Goal: Transaction & Acquisition: Book appointment/travel/reservation

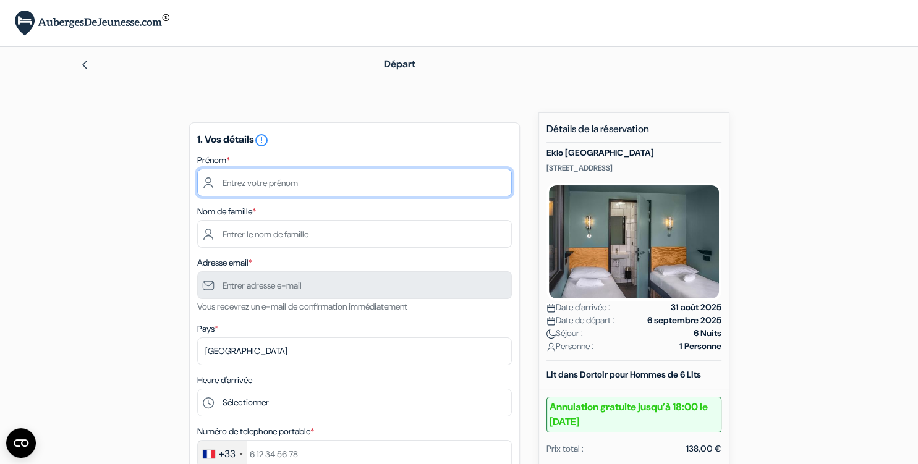
click at [347, 182] on input "text" at bounding box center [354, 183] width 314 height 28
type input "[PERSON_NAME]"
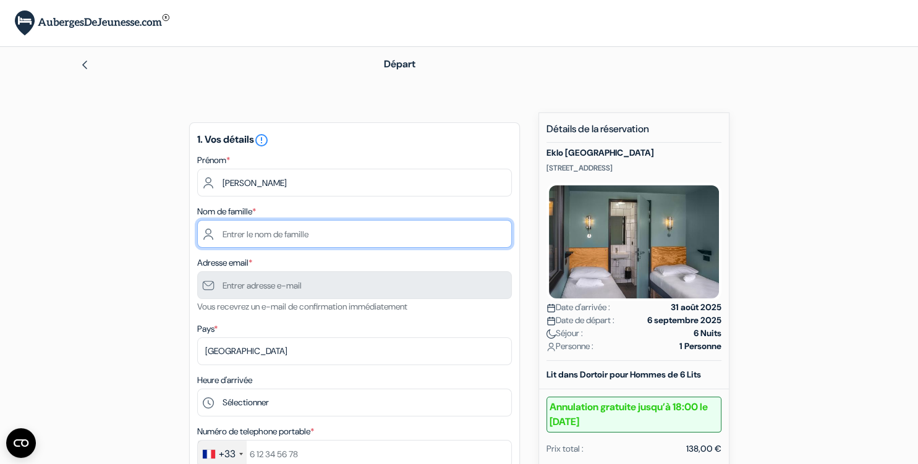
click at [327, 229] on input "text" at bounding box center [354, 234] width 314 height 28
type input "MOUKOKO BOUTOU"
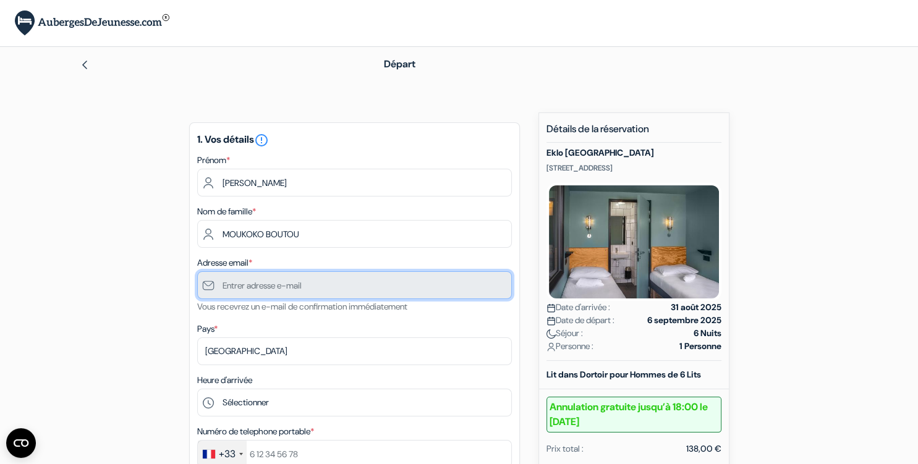
click at [352, 284] on input "text" at bounding box center [354, 285] width 314 height 28
click at [253, 282] on input "text" at bounding box center [354, 285] width 314 height 28
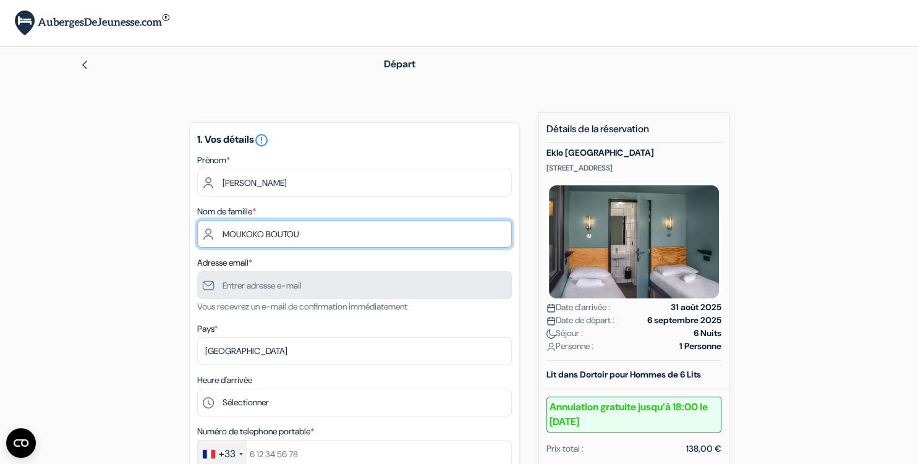
click at [317, 237] on input "MOUKOKO BOUTOU" at bounding box center [354, 234] width 314 height 28
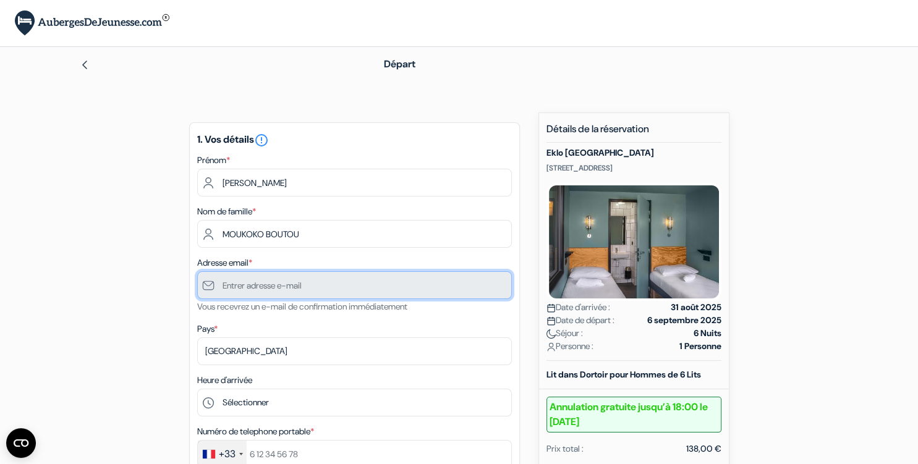
click at [310, 276] on input "text" at bounding box center [354, 285] width 314 height 28
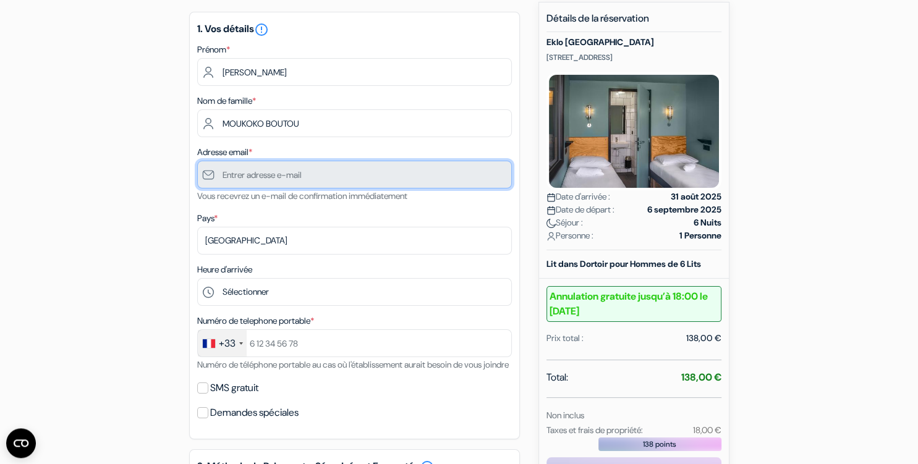
scroll to position [195, 0]
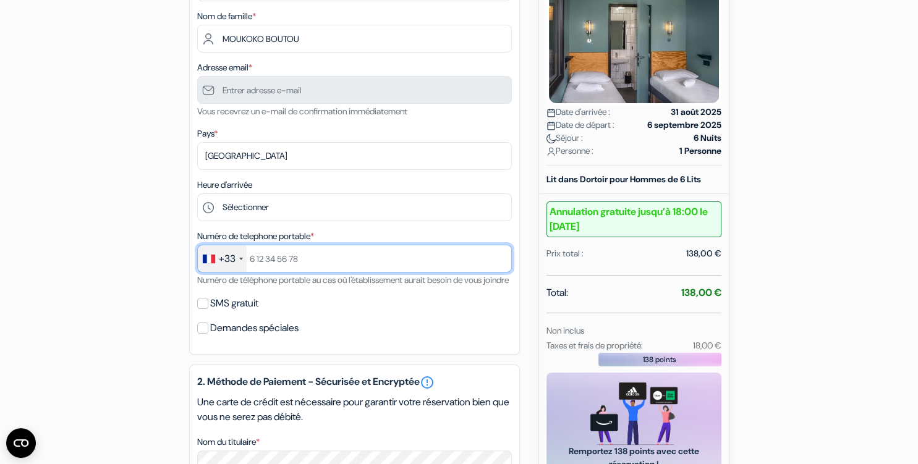
click at [290, 261] on input "text" at bounding box center [354, 259] width 314 height 28
type input "759595752"
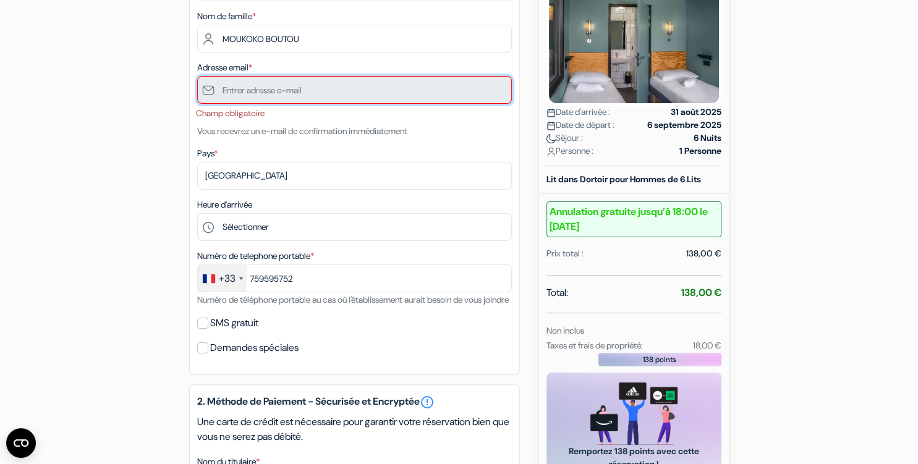
click at [241, 93] on input "text" at bounding box center [354, 90] width 314 height 28
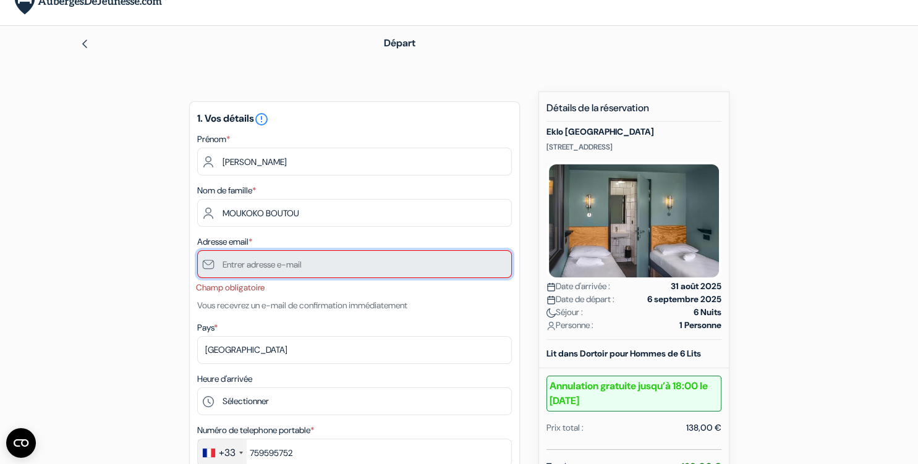
scroll to position [0, 0]
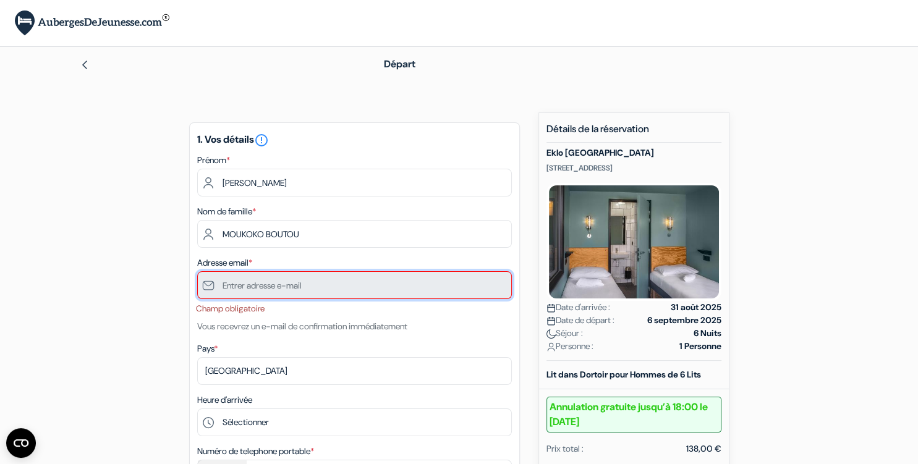
click at [283, 284] on input "text" at bounding box center [354, 285] width 314 height 28
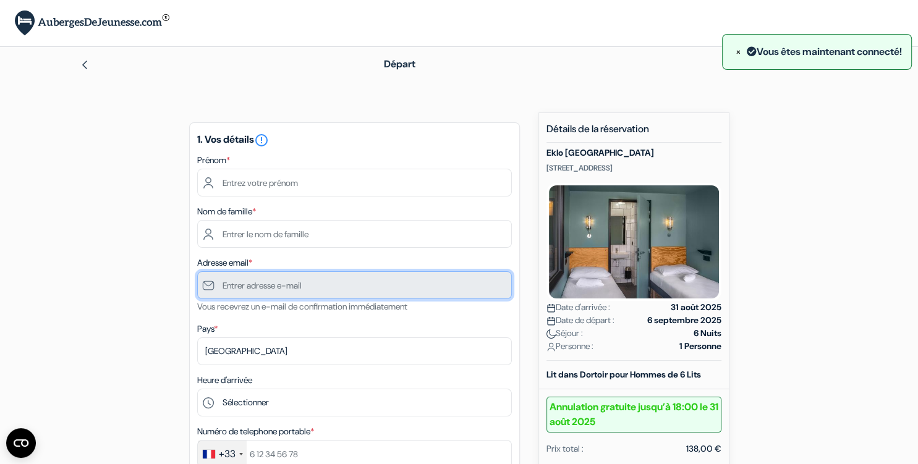
click at [376, 290] on input "text" at bounding box center [354, 285] width 314 height 28
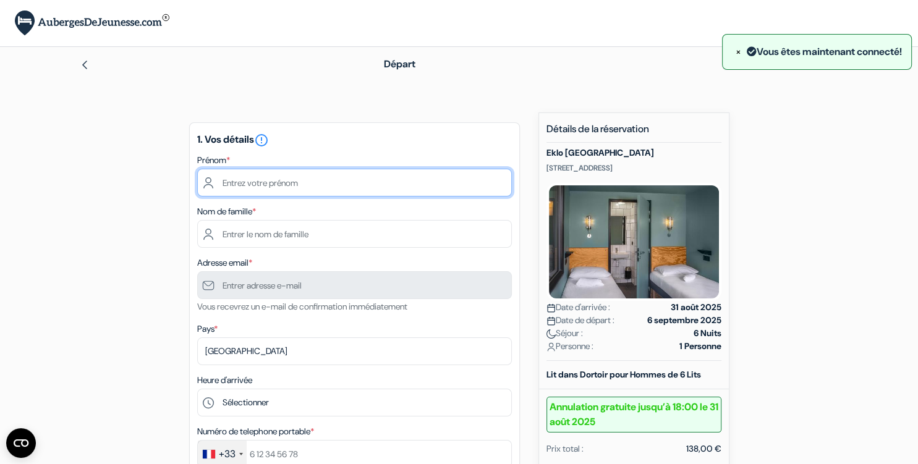
click at [314, 179] on input "text" at bounding box center [354, 183] width 314 height 28
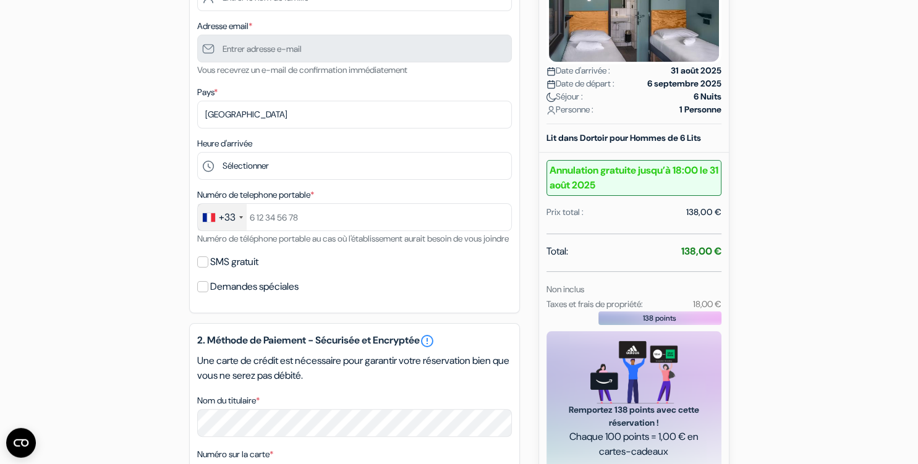
scroll to position [261, 0]
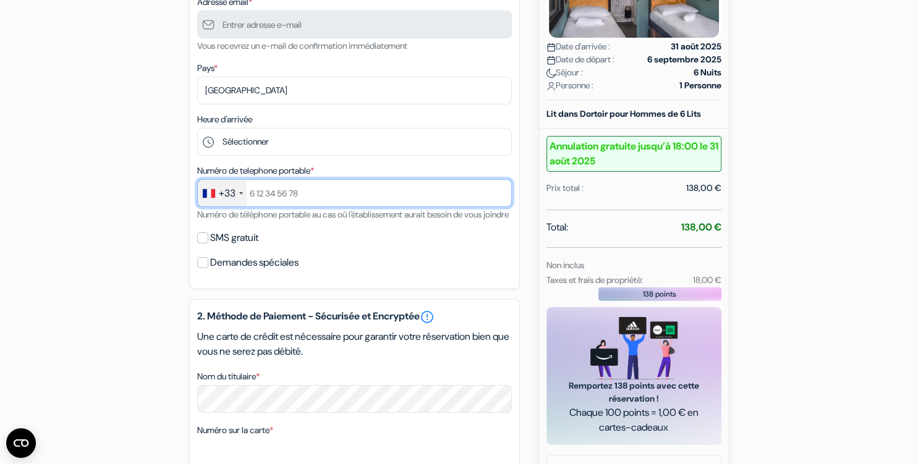
click at [307, 187] on input "text" at bounding box center [354, 193] width 314 height 28
type input "7 59 59 57 52"
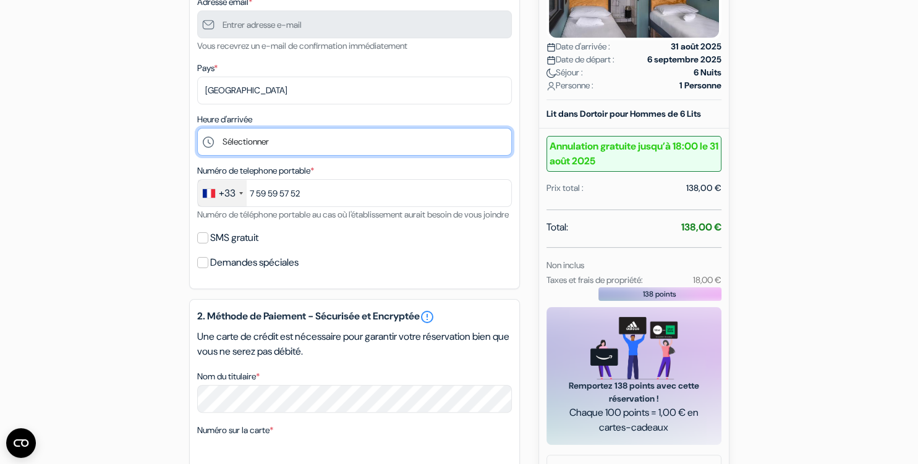
click at [197, 128] on select "Sélectionner 15:00 16:00 17:00 18:00 19:00 20:00 21:00 22:00 23:00" at bounding box center [354, 142] width 314 height 28
select select "15"
click option "15:00" at bounding box center [0, 0] width 0 height 0
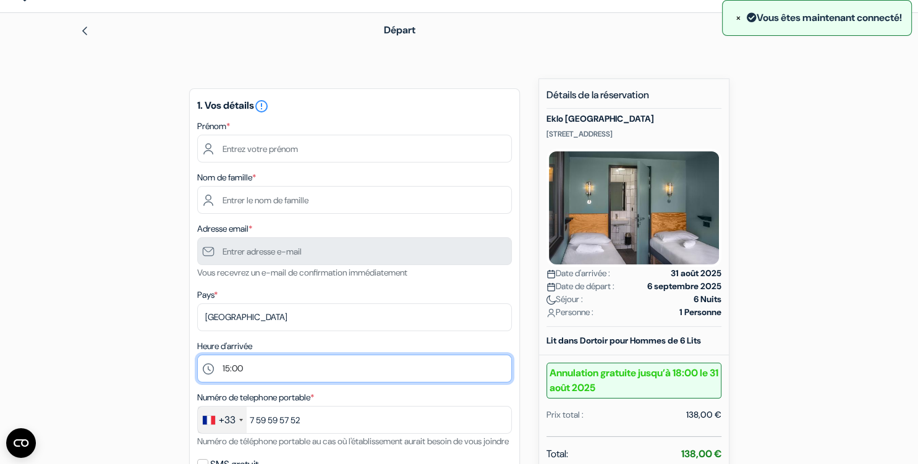
scroll to position [65, 0]
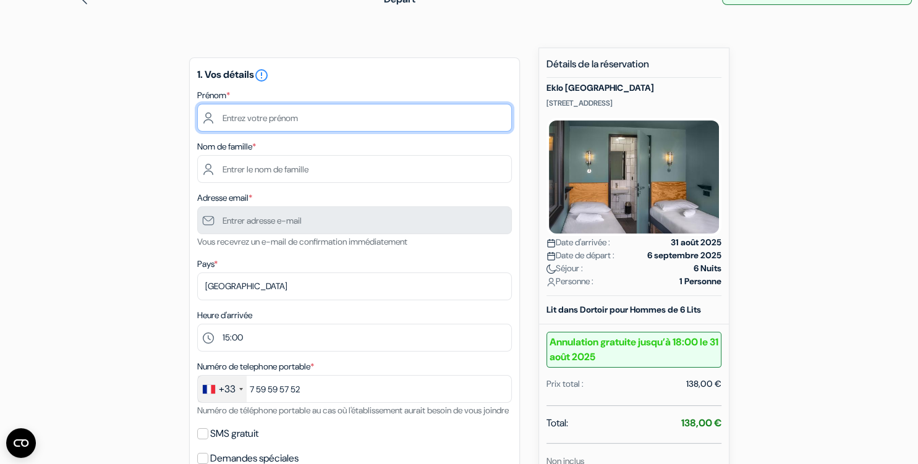
click at [266, 115] on input "text" at bounding box center [354, 118] width 314 height 28
type input "[PERSON_NAME]"
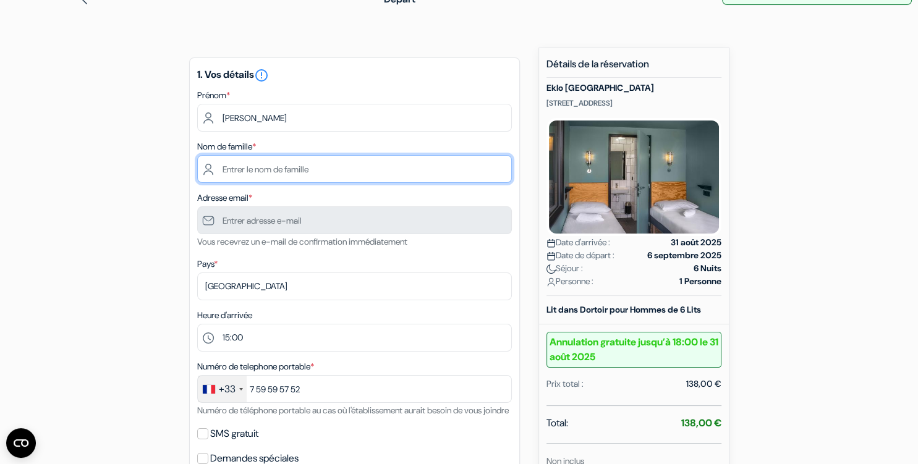
click at [408, 164] on input "text" at bounding box center [354, 169] width 314 height 28
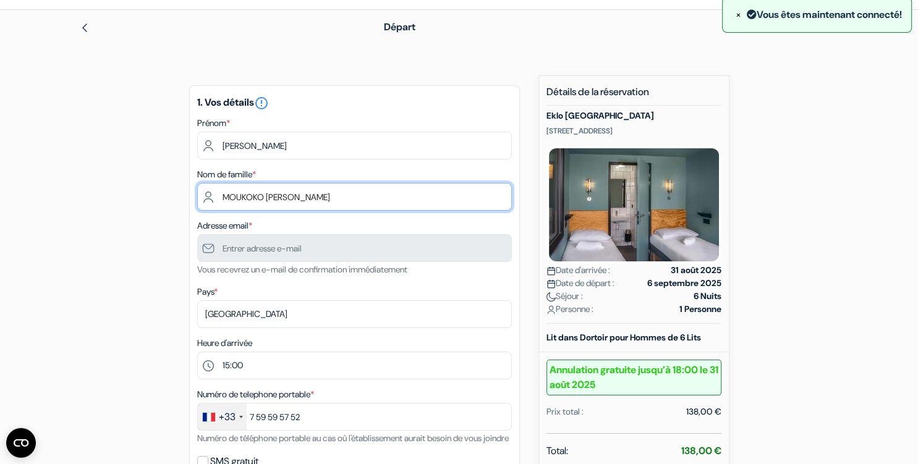
scroll to position [0, 0]
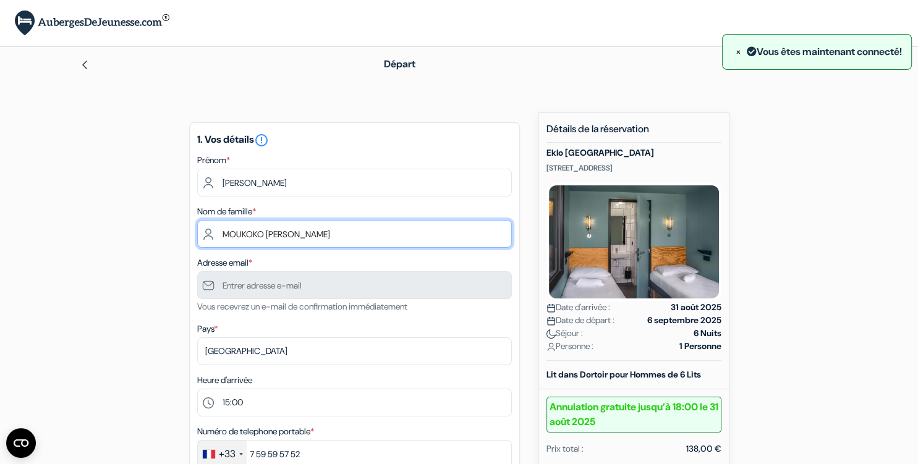
type input "MOUKOKO BOUTOU"
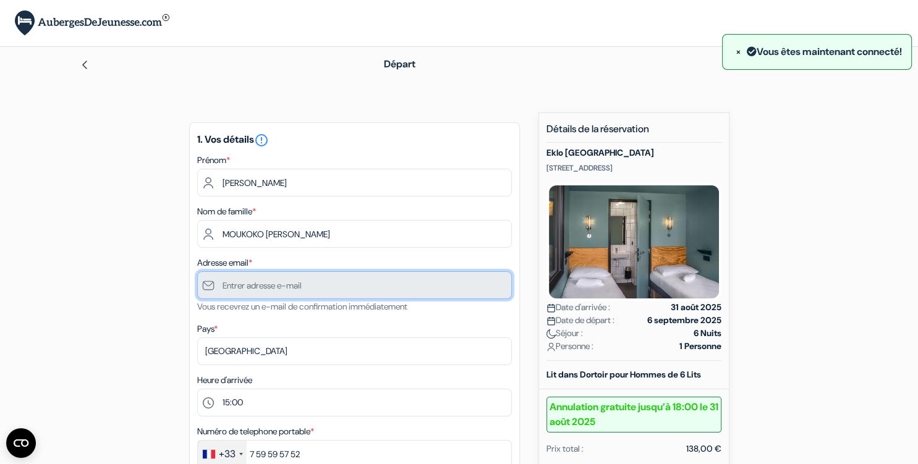
click at [274, 281] on input "text" at bounding box center [354, 285] width 314 height 28
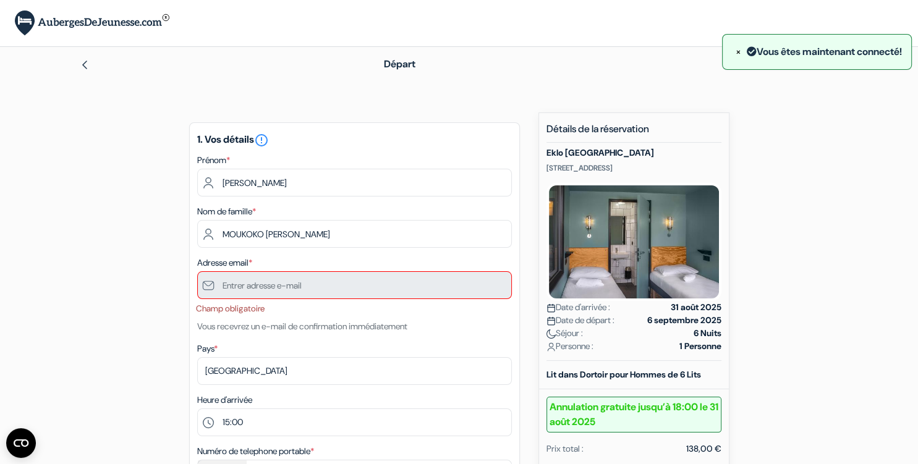
click at [85, 69] on img at bounding box center [85, 65] width 10 height 10
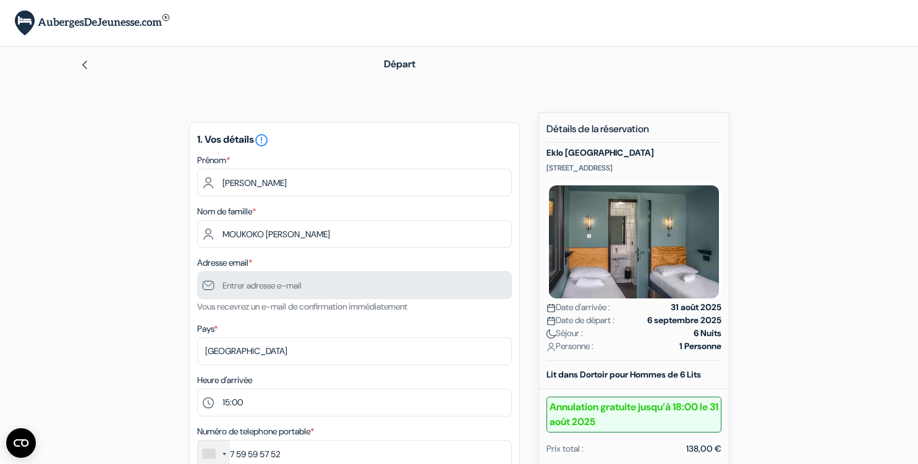
select select "15"
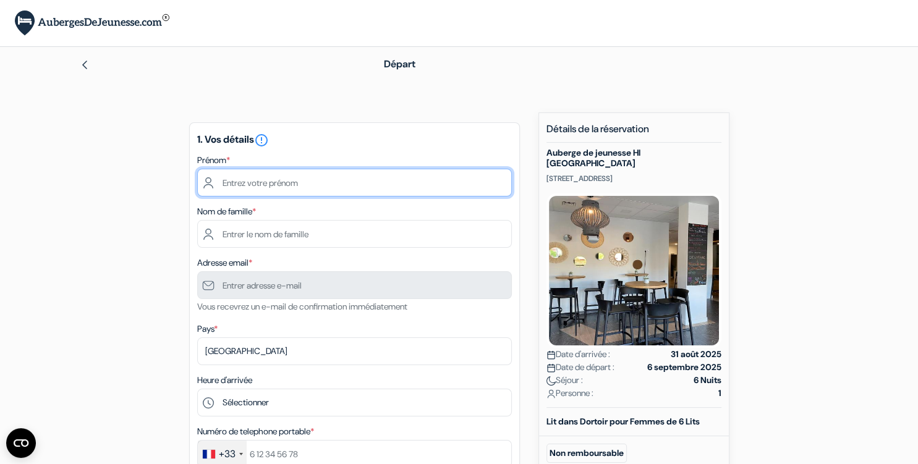
click at [305, 178] on input "text" at bounding box center [354, 183] width 314 height 28
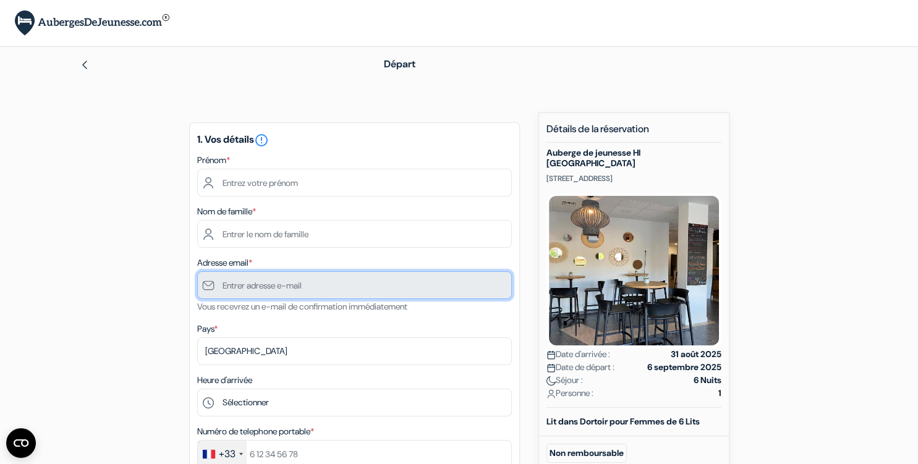
click at [295, 292] on input "text" at bounding box center [354, 285] width 314 height 28
